Goal: Find contact information: Find contact information

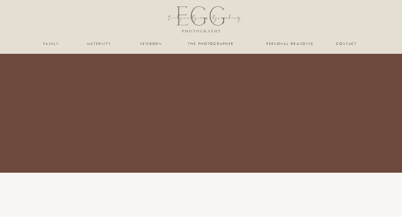
click at [181, 45] on nav "the photographer" at bounding box center [211, 44] width 60 height 4
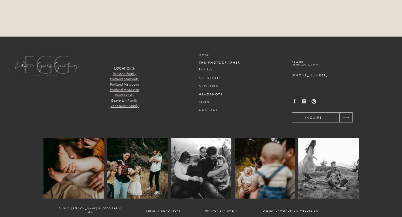
scroll to position [1498, 0]
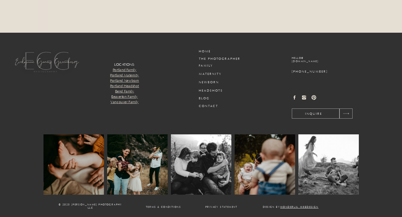
click at [199, 108] on h3 "Contact" at bounding box center [213, 106] width 29 height 4
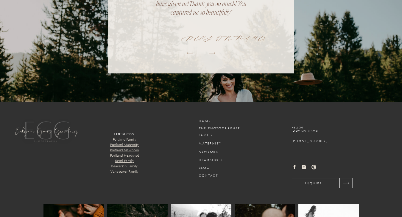
scroll to position [641, 0]
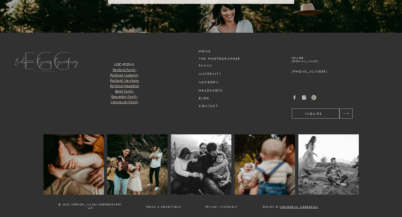
click at [292, 97] on icon at bounding box center [294, 97] width 5 height 5
click at [292, 96] on icon at bounding box center [294, 97] width 5 height 5
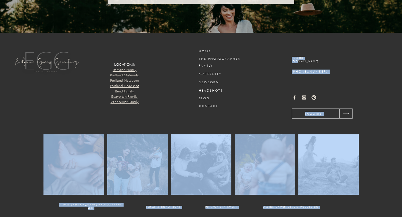
drag, startPoint x: 267, startPoint y: 55, endPoint x: 275, endPoint y: 61, distance: 10.4
click at [292, 61] on h3 "hello@ [DOMAIN_NAME]" at bounding box center [328, 61] width 73 height 9
click at [292, 100] on icon at bounding box center [294, 97] width 5 height 5
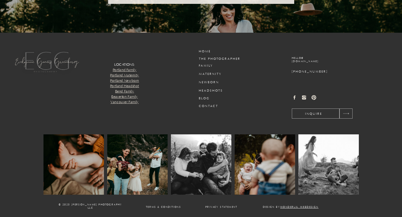
click at [294, 97] on icon at bounding box center [295, 98] width 2 height 4
drag, startPoint x: 289, startPoint y: 58, endPoint x: 347, endPoint y: 61, distance: 57.8
copy div "Design by wonderlik webdesign Privacy Statement Terms & conditions © 2025 [PERS…"
